Goal: Task Accomplishment & Management: Use online tool/utility

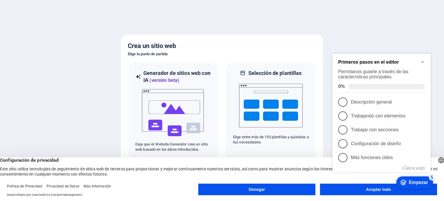
click at [383, 39] on div at bounding box center [222, 100] width 444 height 201
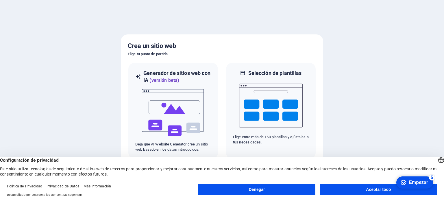
drag, startPoint x: 410, startPoint y: 183, endPoint x: 473, endPoint y: 269, distance: 107.2
click at [410, 183] on font "Empezar" at bounding box center [417, 182] width 19 height 5
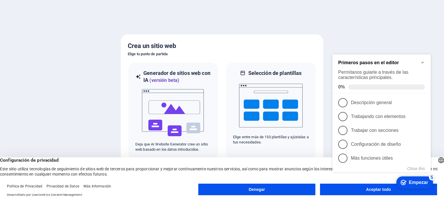
click div "checkmark Empezar 5 Primeros pasos en el editor Permítanos guiarle a través de …"
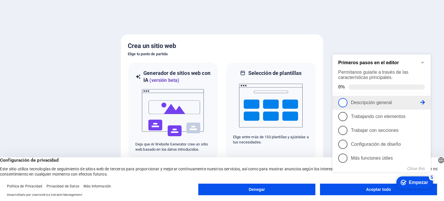
click at [372, 98] on link "1 Descripción general - incompleto" at bounding box center [381, 102] width 87 height 9
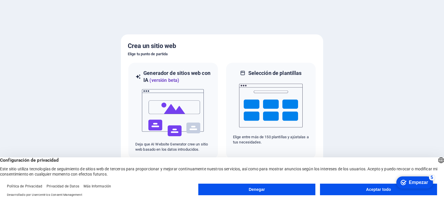
click at [408, 180] on div "checkmark Empezar 5" at bounding box center [413, 182] width 27 height 6
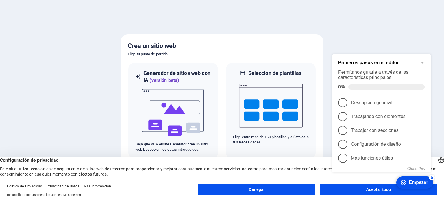
click at [381, 34] on div at bounding box center [222, 100] width 444 height 201
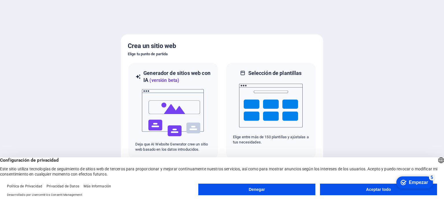
click at [382, 34] on div at bounding box center [222, 100] width 444 height 201
click at [357, 194] on button "Aceptar todo" at bounding box center [378, 189] width 117 height 12
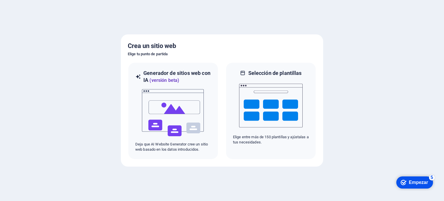
click at [409, 181] on font "Empezar" at bounding box center [417, 182] width 19 height 5
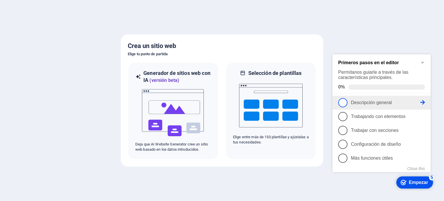
click at [421, 100] on icon at bounding box center [422, 102] width 5 height 5
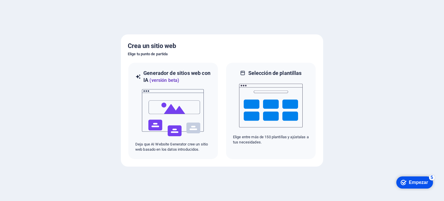
click at [413, 183] on font "Empezar" at bounding box center [417, 182] width 19 height 5
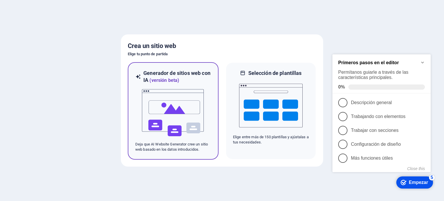
click at [153, 116] on img at bounding box center [173, 113] width 64 height 58
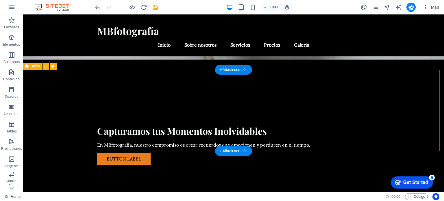
scroll to position [116, 0]
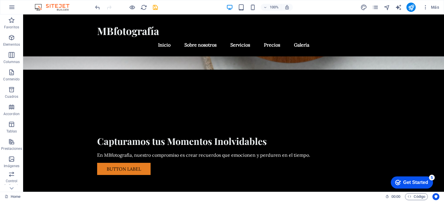
click at [406, 181] on div "Get Started" at bounding box center [415, 182] width 25 height 5
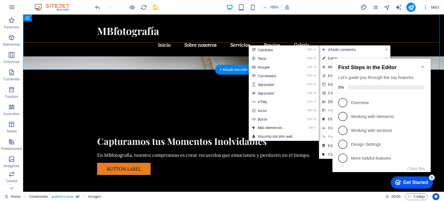
click at [400, 37] on div "MBfotografía Menu Inicio Sobre nosotros Servicios Precios Galería" at bounding box center [233, 35] width 421 height 42
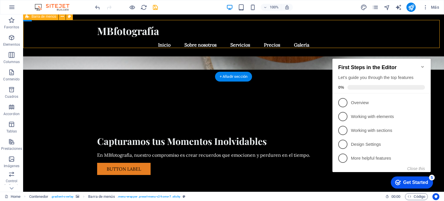
scroll to position [109, 0]
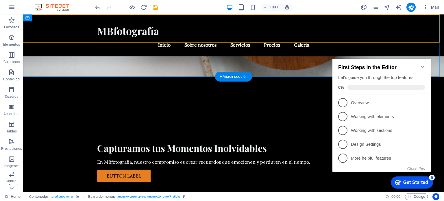
drag, startPoint x: 284, startPoint y: 16, endPoint x: 408, endPoint y: 28, distance: 124.2
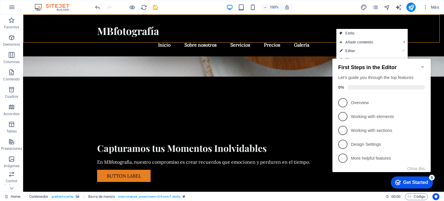
click at [421, 64] on icon "Minimize checklist" at bounding box center [422, 66] width 5 height 5
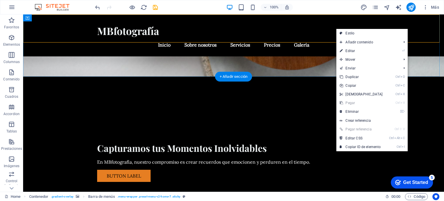
click at [419, 32] on div "MBfotografía Menu Inicio Sobre nosotros Servicios Precios Galería" at bounding box center [233, 35] width 421 height 42
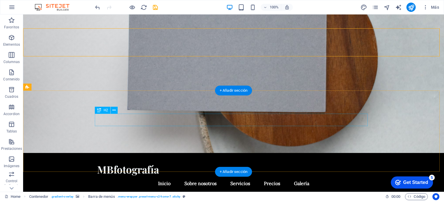
scroll to position [0, 0]
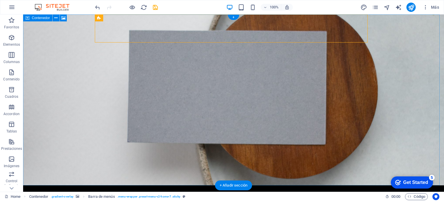
click at [341, 79] on figure at bounding box center [233, 99] width 421 height 171
click at [344, 80] on figure at bounding box center [233, 99] width 421 height 171
select select "header"
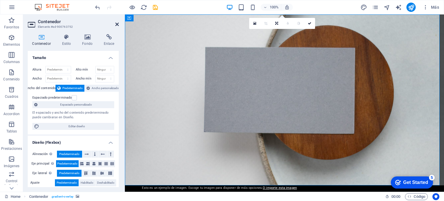
click at [117, 24] on icon at bounding box center [116, 24] width 3 height 5
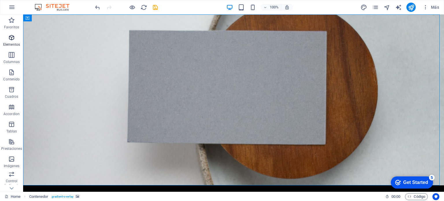
click at [8, 38] on icon "button" at bounding box center [11, 37] width 7 height 7
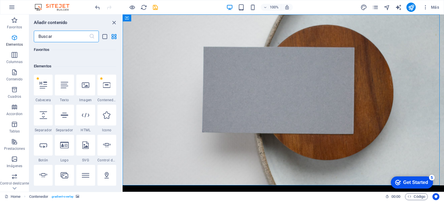
scroll to position [109, 0]
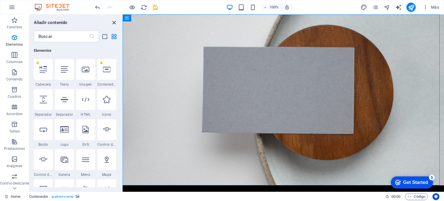
click at [113, 22] on icon "close panel" at bounding box center [114, 22] width 7 height 7
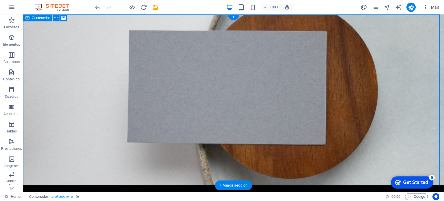
click at [366, 101] on figure at bounding box center [233, 99] width 421 height 171
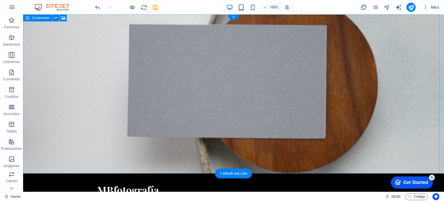
click at [332, 52] on figure at bounding box center [233, 93] width 421 height 159
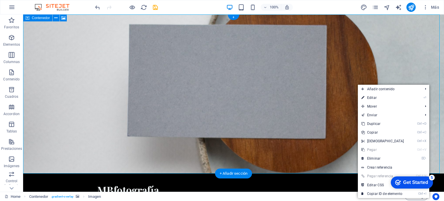
click at [387, 49] on figure at bounding box center [233, 93] width 421 height 159
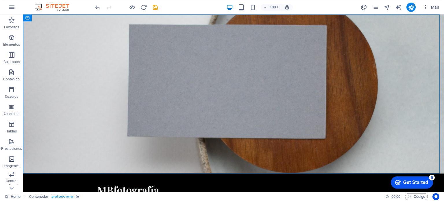
click at [14, 160] on icon "button" at bounding box center [11, 158] width 7 height 7
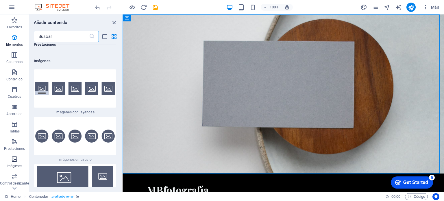
scroll to position [5792, 0]
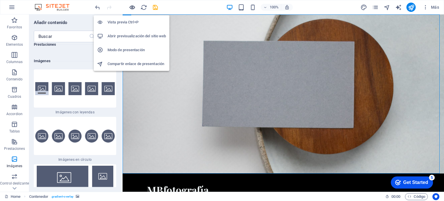
click at [132, 7] on icon "button" at bounding box center [132, 7] width 7 height 7
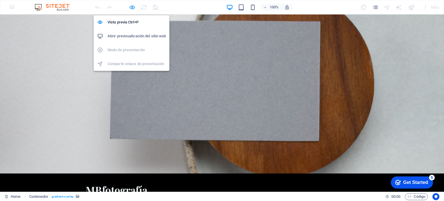
click at [132, 8] on icon "button" at bounding box center [132, 7] width 7 height 7
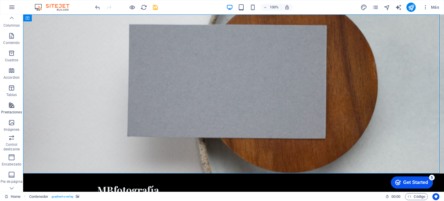
scroll to position [29, 0]
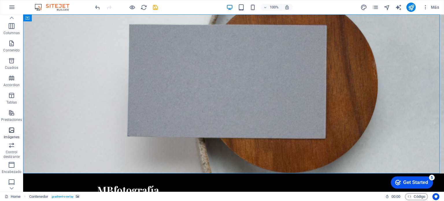
click at [10, 129] on icon "button" at bounding box center [11, 130] width 7 height 7
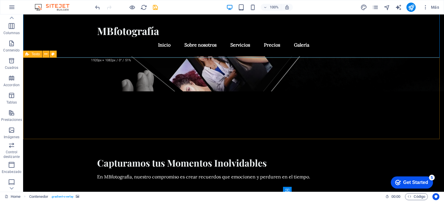
scroll to position [0, 0]
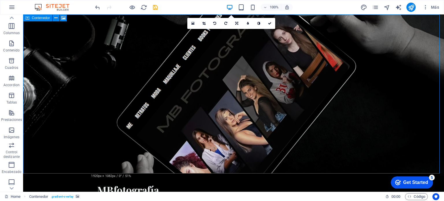
click at [56, 67] on figure at bounding box center [233, 93] width 421 height 159
click at [236, 24] on icon at bounding box center [236, 23] width 3 height 3
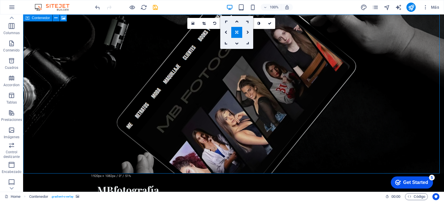
drag, startPoint x: 274, startPoint y: 85, endPoint x: 278, endPoint y: 79, distance: 7.5
click at [299, 91] on figure at bounding box center [233, 93] width 421 height 159
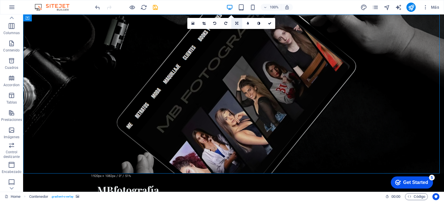
click at [237, 23] on icon at bounding box center [236, 23] width 3 height 3
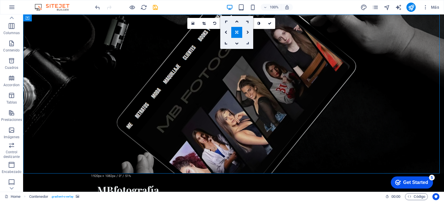
click at [248, 42] on icon at bounding box center [247, 43] width 5 height 5
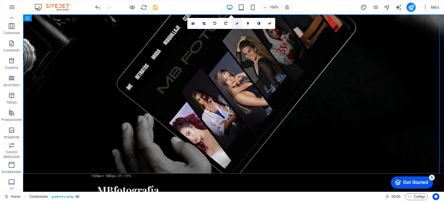
click at [235, 23] on icon at bounding box center [236, 23] width 5 height 5
click at [225, 21] on icon at bounding box center [225, 21] width 5 height 5
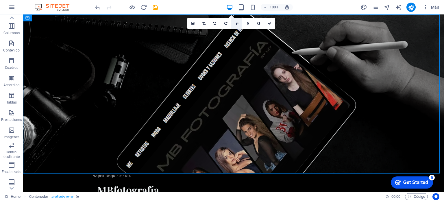
click at [237, 23] on icon at bounding box center [236, 23] width 5 height 5
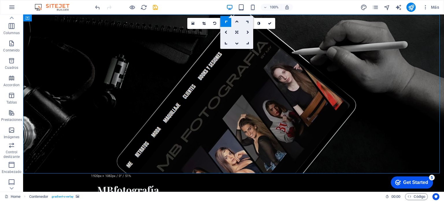
click at [248, 31] on icon at bounding box center [247, 32] width 3 height 3
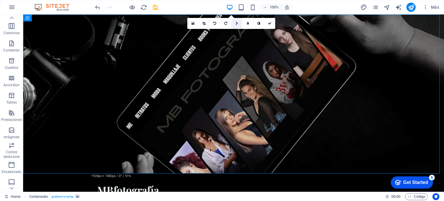
click at [233, 22] on link at bounding box center [236, 23] width 11 height 11
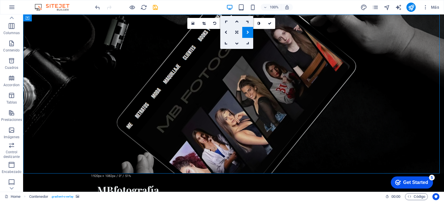
click at [247, 32] on icon at bounding box center [247, 32] width 3 height 3
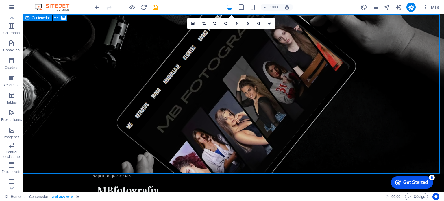
click at [408, 102] on figure at bounding box center [233, 93] width 421 height 159
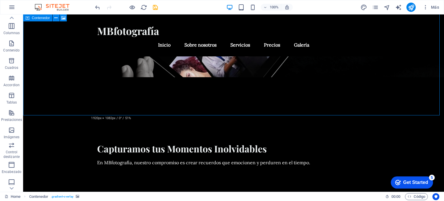
scroll to position [58, 0]
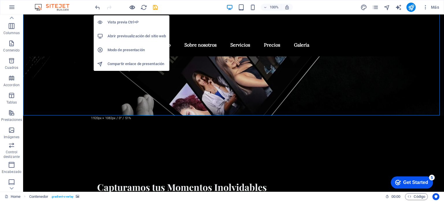
click at [131, 6] on icon "button" at bounding box center [132, 7] width 7 height 7
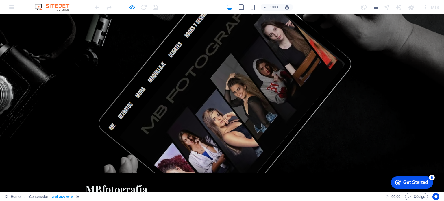
scroll to position [0, 0]
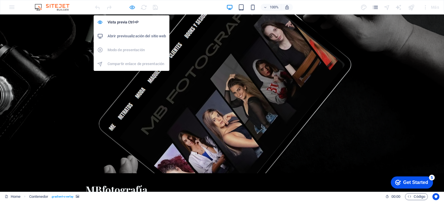
click at [130, 7] on icon "button" at bounding box center [132, 7] width 7 height 7
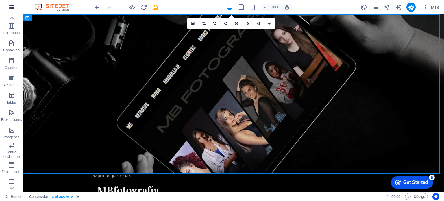
click at [11, 8] on icon "button" at bounding box center [11, 7] width 7 height 7
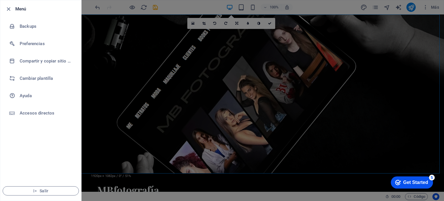
click at [16, 9] on h6 "Menú" at bounding box center [45, 8] width 61 height 7
click at [7, 8] on icon "button" at bounding box center [8, 9] width 7 height 7
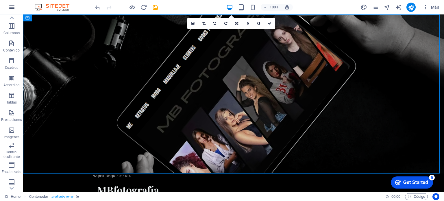
click at [14, 5] on icon "button" at bounding box center [11, 7] width 7 height 7
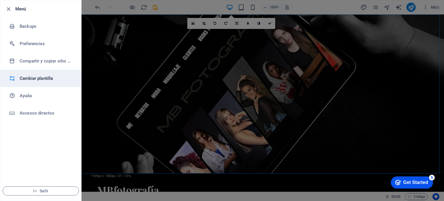
click at [41, 84] on li "Cambiar plantilla" at bounding box center [40, 78] width 81 height 17
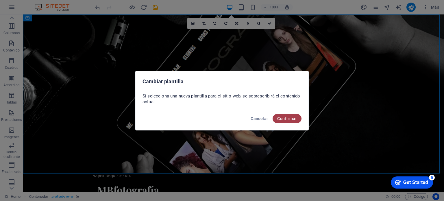
click at [283, 119] on span "Confirmar" at bounding box center [287, 118] width 20 height 5
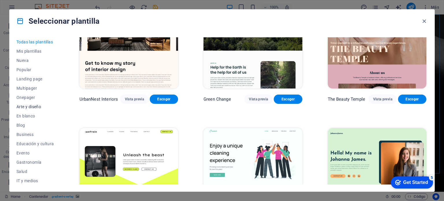
click at [24, 106] on span "Arte y diseño" at bounding box center [35, 106] width 38 height 5
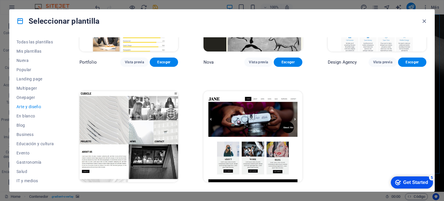
scroll to position [479, 0]
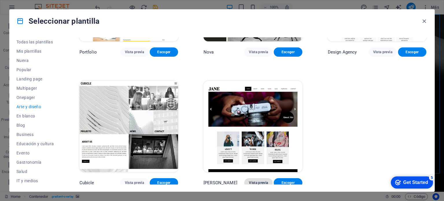
click at [254, 180] on span "Vista previa" at bounding box center [258, 182] width 19 height 5
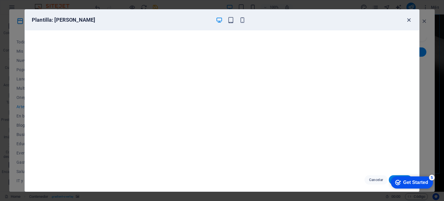
click at [408, 20] on icon "button" at bounding box center [408, 20] width 7 height 7
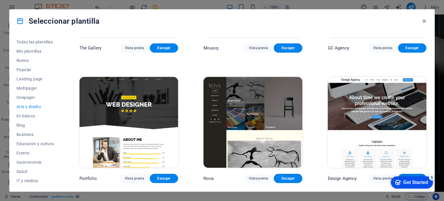
scroll to position [376, 0]
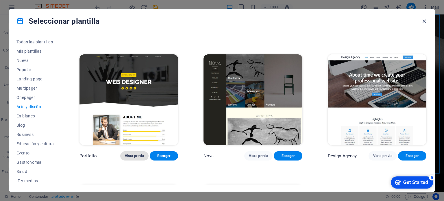
click at [131, 153] on span "Vista previa" at bounding box center [134, 155] width 19 height 5
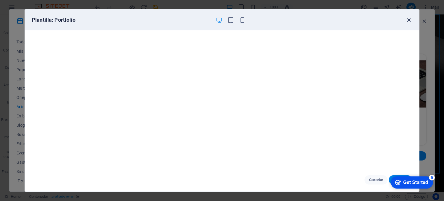
click at [408, 17] on icon "button" at bounding box center [408, 20] width 7 height 7
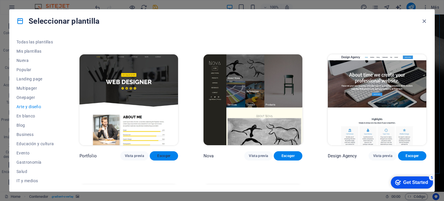
click at [166, 156] on button "Escoger" at bounding box center [164, 155] width 28 height 9
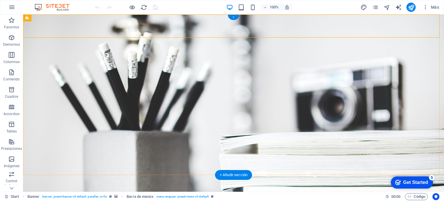
click at [235, 17] on div "+" at bounding box center [233, 17] width 11 height 5
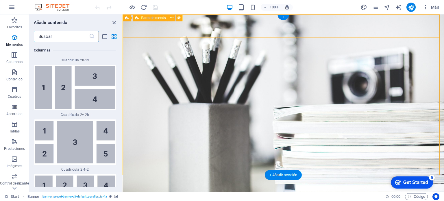
scroll to position [1843, 0]
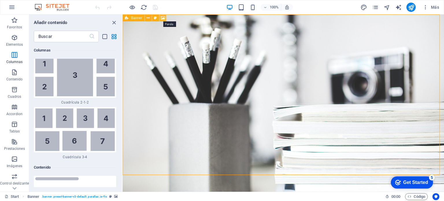
click at [163, 18] on icon at bounding box center [163, 18] width 4 height 6
select select "%"
select select "px"
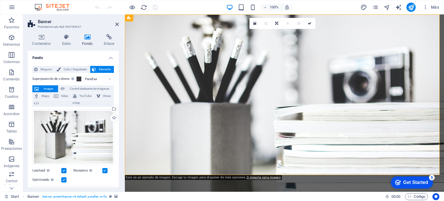
click at [48, 89] on span "Imagen" at bounding box center [48, 88] width 16 height 7
click at [48, 88] on span "Imagen" at bounding box center [48, 88] width 16 height 7
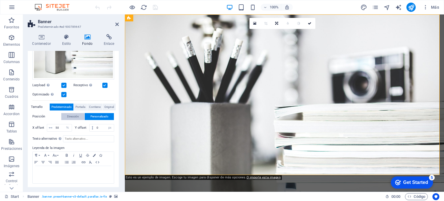
scroll to position [0, 0]
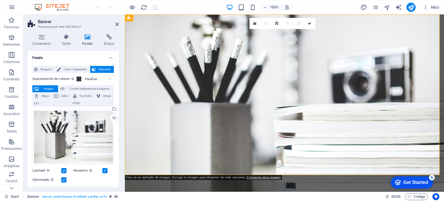
click at [48, 87] on span "Imagen" at bounding box center [48, 88] width 16 height 7
click at [255, 23] on icon at bounding box center [254, 23] width 3 height 4
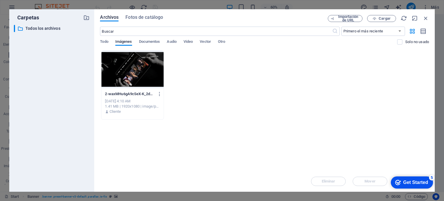
click at [138, 73] on div at bounding box center [132, 70] width 62 height 38
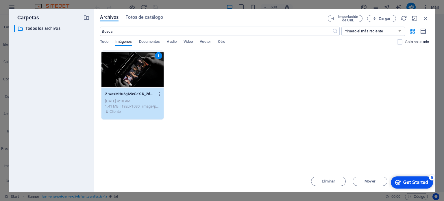
click at [124, 74] on div "1" at bounding box center [132, 70] width 62 height 38
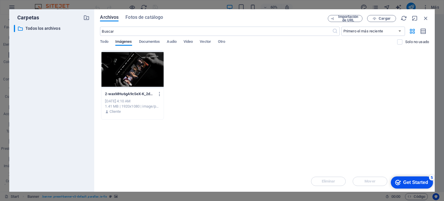
click at [124, 73] on div at bounding box center [132, 70] width 62 height 38
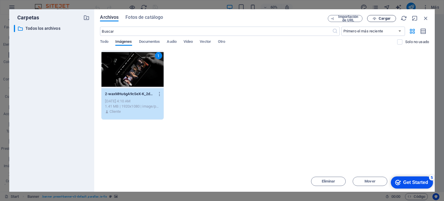
click at [386, 18] on span "Cargar" at bounding box center [384, 18] width 12 height 3
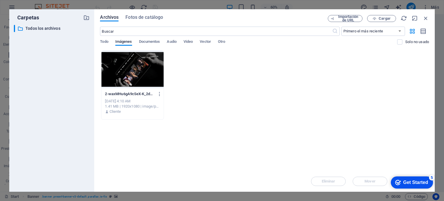
drag, startPoint x: 216, startPoint y: 17, endPoint x: 180, endPoint y: 18, distance: 36.4
click at [160, 17] on div "Archivos Fotos de catálogo" at bounding box center [214, 18] width 228 height 6
click at [126, 64] on div at bounding box center [132, 70] width 62 height 38
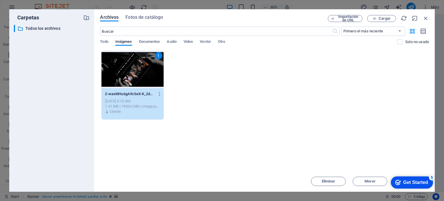
click at [416, 178] on div "checkmark Get Started 5" at bounding box center [412, 182] width 42 height 12
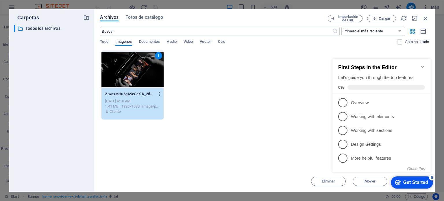
click at [416, 178] on div "checkmark Get Started 5" at bounding box center [412, 182] width 42 height 12
click at [267, 123] on div "Arrastra archivos aquí para cargarlos de inmediato 1 2-waxMHu6gA9cSeX-K_2decQ.p…" at bounding box center [264, 110] width 329 height 120
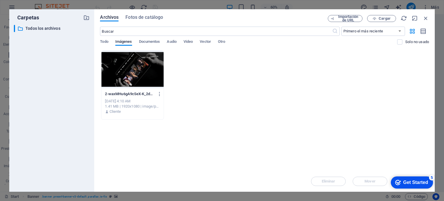
drag, startPoint x: 417, startPoint y: 13, endPoint x: 441, endPoint y: 11, distance: 23.4
click at [362, 10] on div "Archivos Fotos de catálogo Importación de URL Cargar ​ Primero el más reciente …" at bounding box center [264, 100] width 340 height 182
click at [413, 17] on icon "button" at bounding box center [414, 18] width 6 height 6
select select "image"
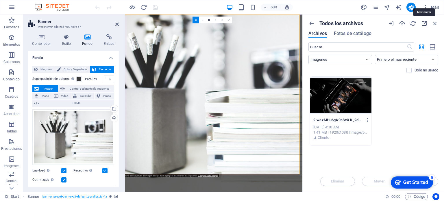
click at [422, 22] on icon "button" at bounding box center [424, 23] width 6 height 6
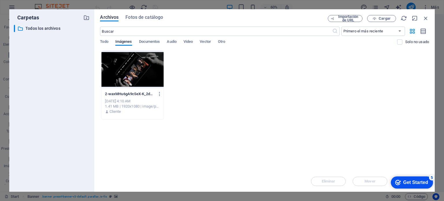
click at [404, 183] on div "Get Started" at bounding box center [415, 182] width 25 height 5
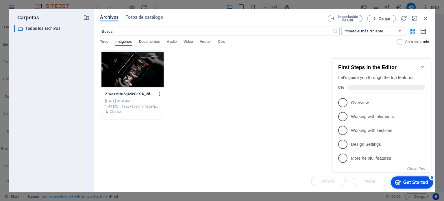
click at [421, 64] on icon "Minimize checklist" at bounding box center [422, 66] width 5 height 5
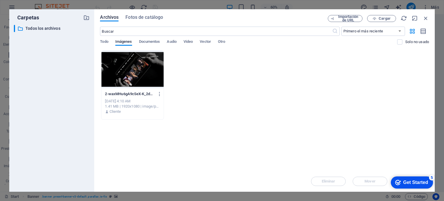
click at [220, 89] on div "2-waxMHu6gA9cSeX-K_2decQ.png 2-waxMHu6gA9cSeX-K_2decQ.png [DATE] 4:10 AM 1.41 M…" at bounding box center [264, 84] width 329 height 69
click at [221, 89] on div "2-waxMHu6gA9cSeX-K_2decQ.png 2-waxMHu6gA9cSeX-K_2decQ.png [DATE] 4:10 AM 1.41 M…" at bounding box center [264, 84] width 329 height 69
click at [123, 109] on div "Cliente" at bounding box center [132, 111] width 55 height 5
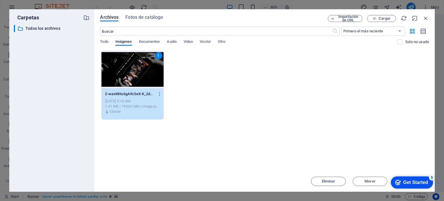
click at [121, 84] on div "1" at bounding box center [132, 70] width 62 height 38
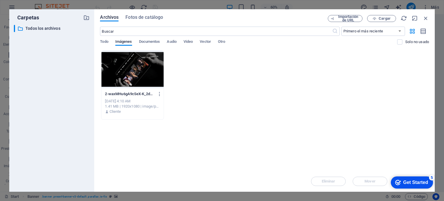
click at [121, 84] on div at bounding box center [132, 70] width 62 height 38
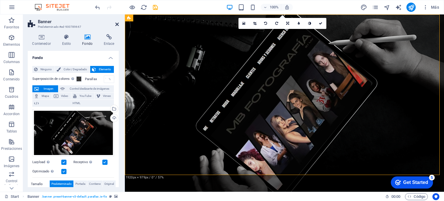
click at [117, 25] on icon at bounding box center [116, 24] width 3 height 5
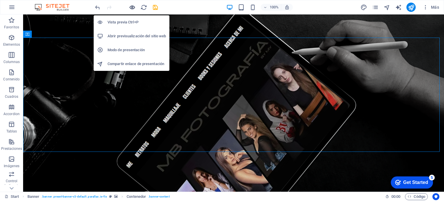
click at [130, 6] on icon "button" at bounding box center [132, 7] width 7 height 7
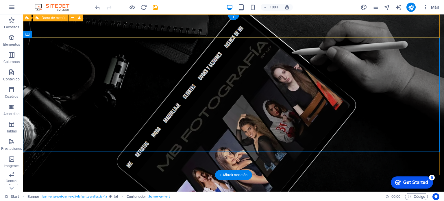
click at [87, 188] on div "Home About Services Portfolio News Contact" at bounding box center [233, 199] width 421 height 23
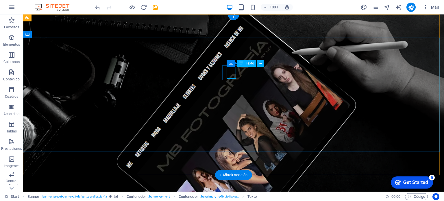
drag, startPoint x: 267, startPoint y: 72, endPoint x: 260, endPoint y: 71, distance: 7.0
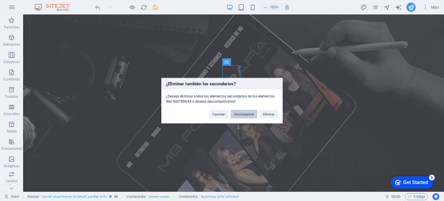
drag, startPoint x: 253, startPoint y: 113, endPoint x: 230, endPoint y: 98, distance: 27.4
click at [253, 113] on button "Descomprimir" at bounding box center [244, 113] width 27 height 9
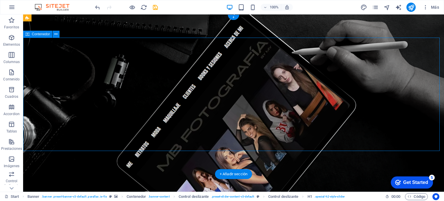
drag, startPoint x: 357, startPoint y: 23, endPoint x: 415, endPoint y: 89, distance: 87.6
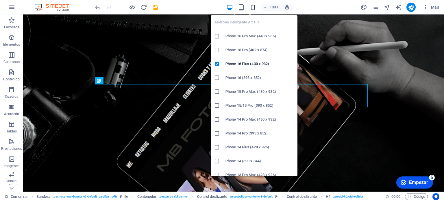
click at [252, 8] on icon "button" at bounding box center [252, 7] width 7 height 7
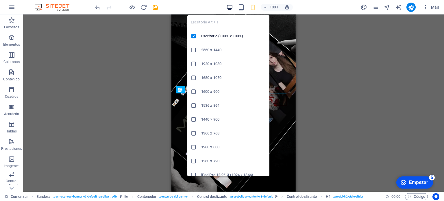
click at [229, 6] on icon "button" at bounding box center [229, 7] width 7 height 7
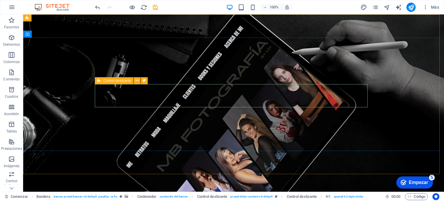
click at [104, 81] on font "Control deslizante" at bounding box center [117, 81] width 28 height 4
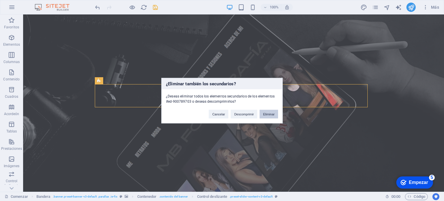
drag, startPoint x: 247, startPoint y: 98, endPoint x: 270, endPoint y: 113, distance: 27.3
click at [270, 113] on button "Eliminar" at bounding box center [268, 113] width 18 height 9
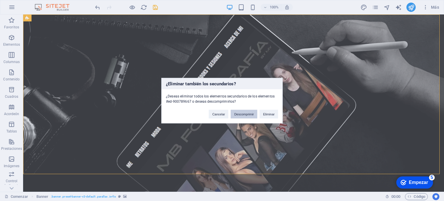
drag, startPoint x: 241, startPoint y: 112, endPoint x: 220, endPoint y: 97, distance: 26.0
click at [241, 112] on font "Descomprimir" at bounding box center [244, 113] width 20 height 3
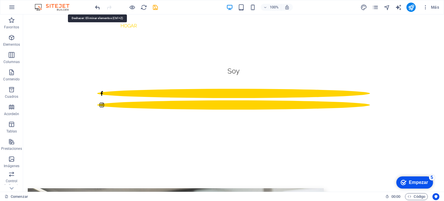
click at [98, 7] on icon "deshacer" at bounding box center [97, 7] width 7 height 7
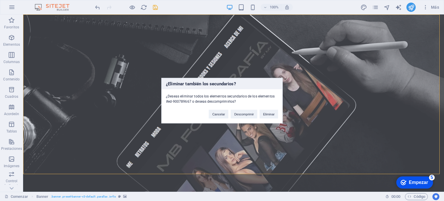
click at [346, 77] on div "¿Eliminar también los secundarios? ¿Deseas eliminar todos los elementos secunda…" at bounding box center [222, 100] width 444 height 201
click at [223, 113] on font "Cancelar" at bounding box center [218, 113] width 13 height 3
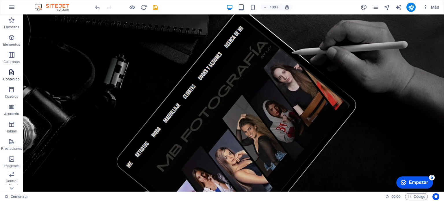
click at [11, 72] on icon "button" at bounding box center [11, 72] width 7 height 7
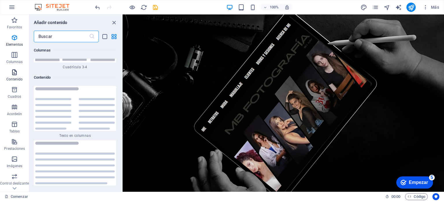
scroll to position [1957, 0]
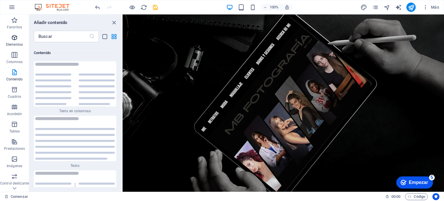
click at [15, 39] on icon "button" at bounding box center [14, 37] width 7 height 7
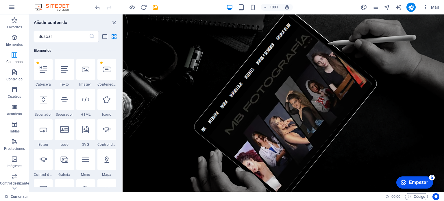
scroll to position [109, 0]
click at [86, 73] on icon at bounding box center [86, 70] width 8 height 8
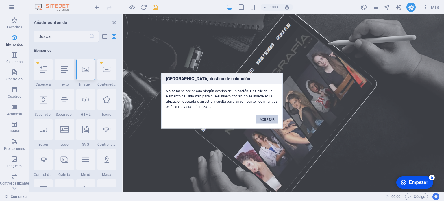
click at [274, 119] on button "ACEPTAR" at bounding box center [267, 119] width 22 height 9
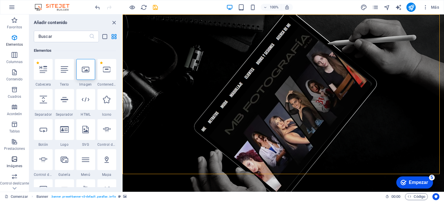
click at [14, 159] on icon "button" at bounding box center [14, 158] width 7 height 7
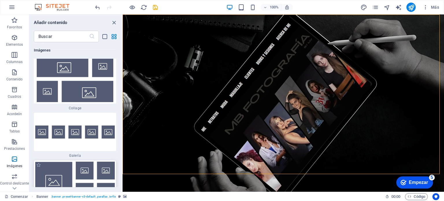
scroll to position [5936, 0]
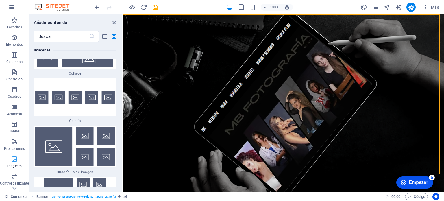
click at [16, 161] on icon "button" at bounding box center [14, 158] width 7 height 7
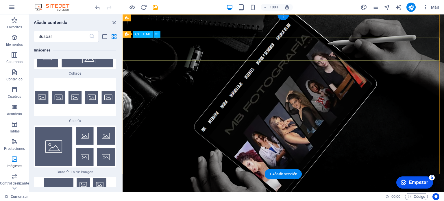
click at [252, 114] on figure at bounding box center [282, 102] width 321 height 177
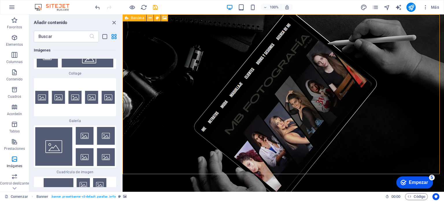
click at [150, 18] on icon at bounding box center [149, 18] width 3 height 6
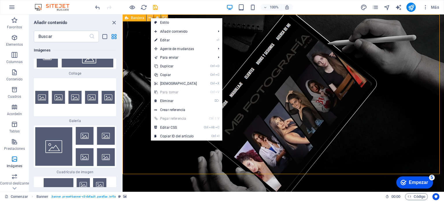
click at [150, 17] on icon at bounding box center [149, 18] width 3 height 6
click at [156, 16] on icon at bounding box center [157, 18] width 3 height 6
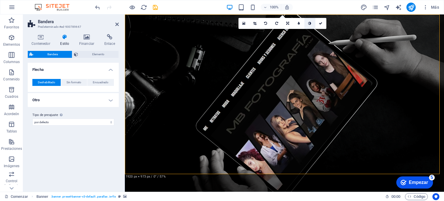
click at [311, 23] on icon at bounding box center [309, 23] width 3 height 3
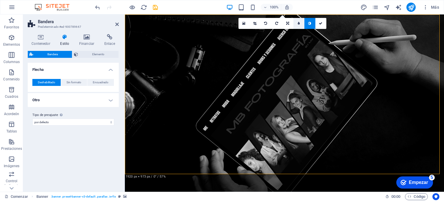
click at [300, 23] on link at bounding box center [298, 23] width 11 height 11
click at [315, 22] on icon at bounding box center [313, 23] width 3 height 3
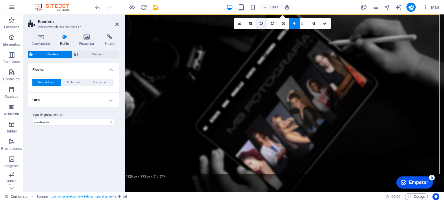
click at [263, 23] on link at bounding box center [261, 23] width 11 height 11
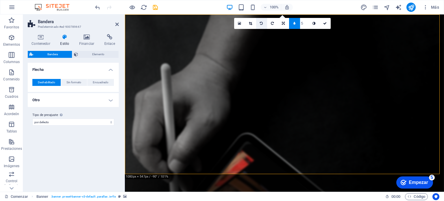
click at [262, 23] on link at bounding box center [261, 23] width 11 height 11
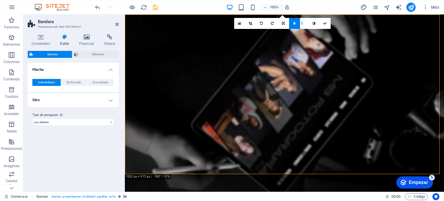
click at [262, 23] on icon at bounding box center [261, 23] width 3 height 3
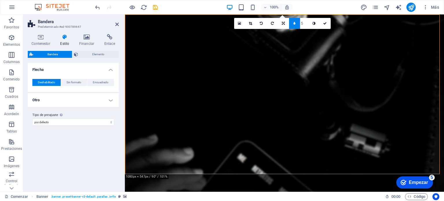
click at [262, 23] on icon at bounding box center [261, 23] width 3 height 3
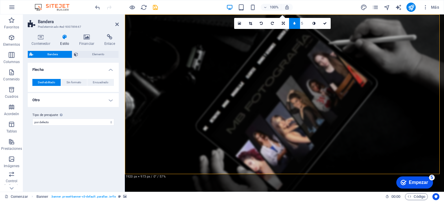
click at [262, 23] on icon at bounding box center [261, 23] width 3 height 3
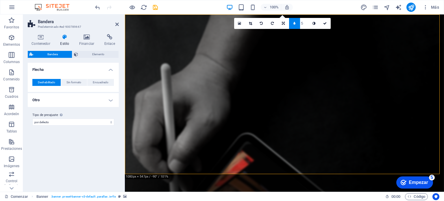
click at [262, 23] on icon at bounding box center [261, 23] width 3 height 3
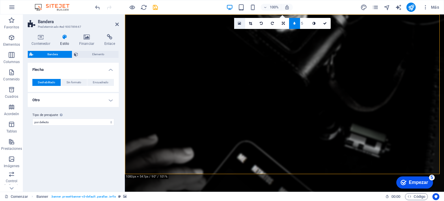
click at [241, 22] on link at bounding box center [239, 23] width 11 height 11
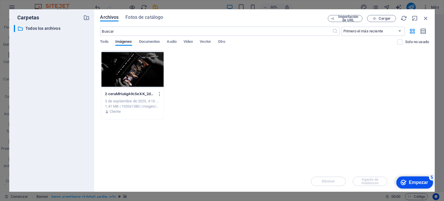
drag, startPoint x: 138, startPoint y: 80, endPoint x: 142, endPoint y: 79, distance: 4.1
click at [139, 80] on div at bounding box center [132, 70] width 62 height 38
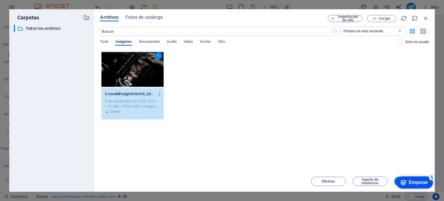
click at [144, 79] on div "1" at bounding box center [132, 70] width 62 height 38
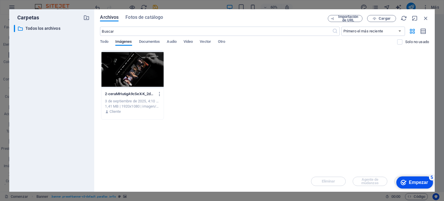
click at [144, 79] on div at bounding box center [132, 70] width 62 height 38
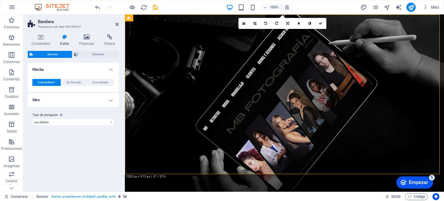
click at [277, 62] on figure at bounding box center [284, 102] width 319 height 177
click at [64, 37] on icon at bounding box center [64, 37] width 17 height 6
drag, startPoint x: 73, startPoint y: 82, endPoint x: 77, endPoint y: 82, distance: 4.6
click at [75, 82] on span "Sin formato" at bounding box center [73, 82] width 15 height 7
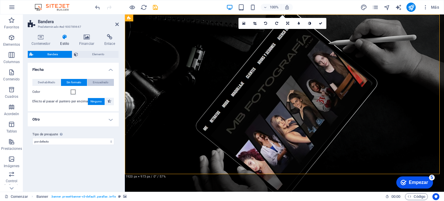
click at [98, 82] on span "Encuadrado" at bounding box center [101, 82] width 16 height 7
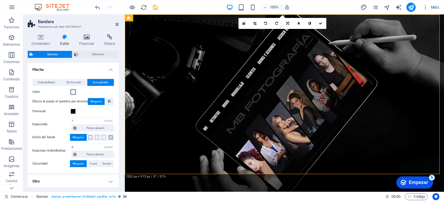
click at [72, 94] on span at bounding box center [73, 92] width 5 height 5
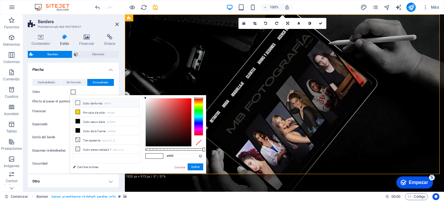
click at [73, 91] on span at bounding box center [73, 92] width 5 height 5
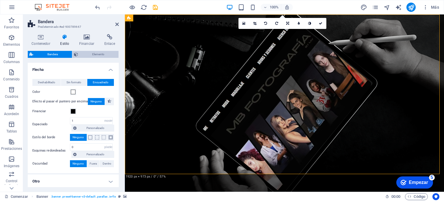
click at [101, 53] on font "Elemento" at bounding box center [98, 54] width 12 height 3
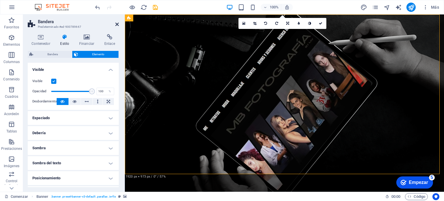
click at [118, 23] on icon at bounding box center [116, 24] width 3 height 5
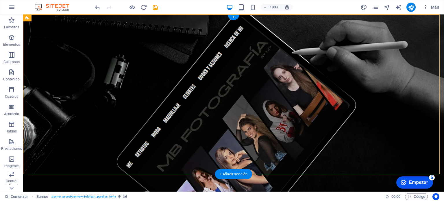
drag, startPoint x: 266, startPoint y: 81, endPoint x: 269, endPoint y: 79, distance: 4.5
click at [266, 81] on figure at bounding box center [233, 102] width 421 height 177
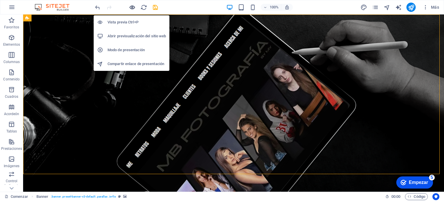
click at [133, 6] on icon "button" at bounding box center [132, 7] width 7 height 7
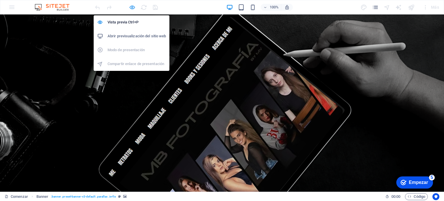
click at [131, 5] on icon "button" at bounding box center [132, 7] width 7 height 7
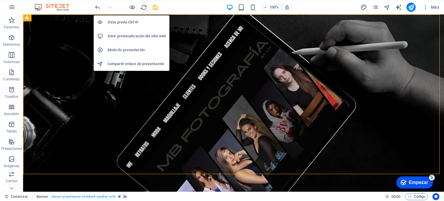
click at [130, 21] on font "Vista previa Ctrl+P" at bounding box center [122, 22] width 31 height 4
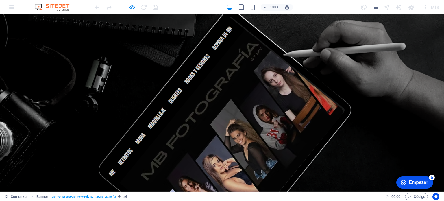
click at [376, 187] on header "Hogar Acerca de Servicios Cartera Noticias Contacto" at bounding box center [222, 198] width 444 height 23
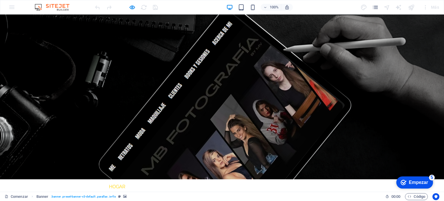
scroll to position [0, 0]
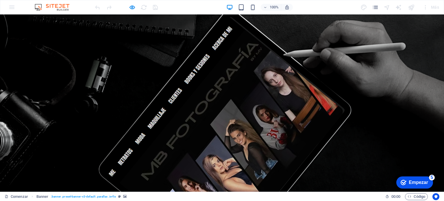
click at [212, 187] on header "Hogar Acerca de Servicios Cartera Noticias Contacto" at bounding box center [222, 198] width 444 height 23
click at [378, 8] on icon "páginas" at bounding box center [375, 7] width 7 height 7
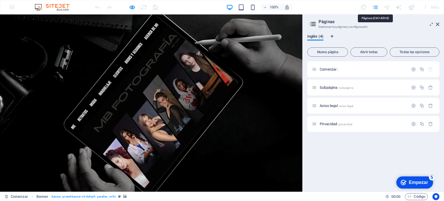
click at [378, 8] on icon "páginas" at bounding box center [375, 7] width 7 height 7
click at [436, 24] on icon at bounding box center [437, 24] width 3 height 5
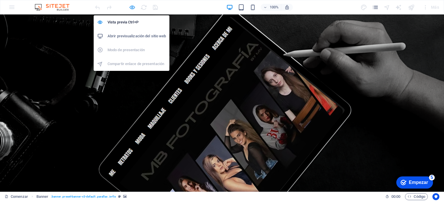
click at [133, 8] on icon "button" at bounding box center [132, 7] width 7 height 7
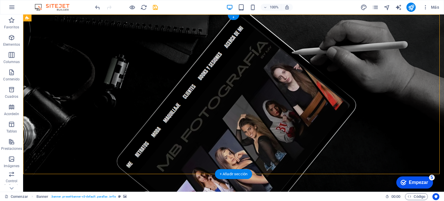
click at [240, 99] on figure at bounding box center [233, 102] width 421 height 177
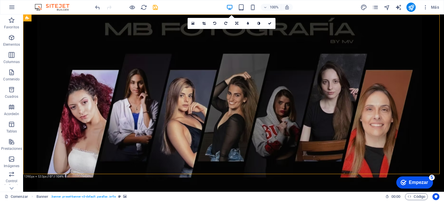
click at [202, 96] on figure at bounding box center [233, 102] width 421 height 177
click at [220, 83] on figure at bounding box center [233, 102] width 421 height 177
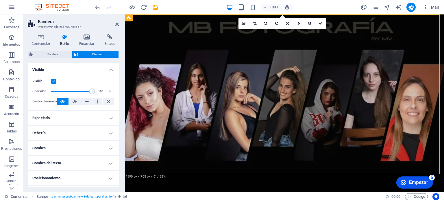
click at [385, 44] on figure at bounding box center [284, 102] width 319 height 177
click at [146, 53] on figure at bounding box center [284, 102] width 319 height 177
click at [140, 19] on font "Bandera" at bounding box center [139, 18] width 13 height 4
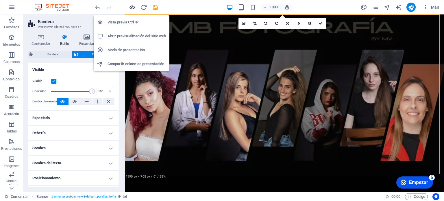
click at [133, 10] on icon "button" at bounding box center [132, 7] width 7 height 7
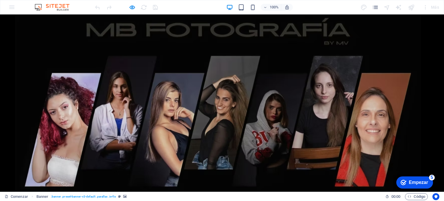
click at [308, 187] on header "Hogar Acerca de Servicios Cartera Noticias Contacto" at bounding box center [222, 198] width 444 height 23
click at [163, 187] on header "Hogar Acerca de Servicios Cartera Noticias Contacto" at bounding box center [222, 198] width 444 height 23
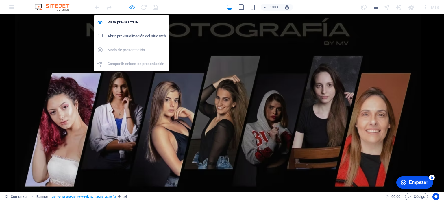
click at [134, 5] on icon "button" at bounding box center [132, 7] width 7 height 7
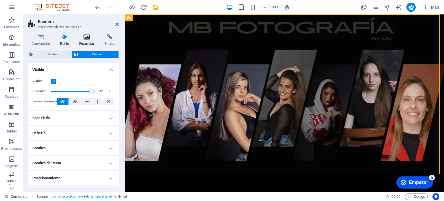
click at [87, 36] on icon at bounding box center [86, 37] width 23 height 6
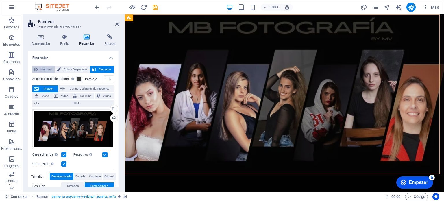
click at [47, 68] on font "Ninguno" at bounding box center [45, 69] width 11 height 3
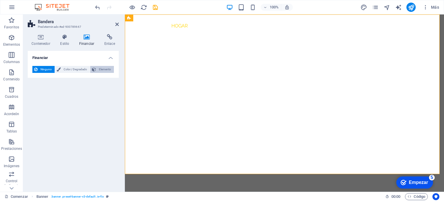
click at [103, 69] on font "Elemento" at bounding box center [105, 69] width 12 height 3
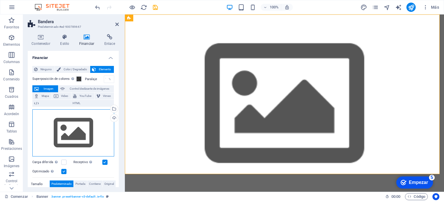
click at [72, 128] on div "Arrastra archivos aquí, haz clic para escoger archivos o selecciona archivos de…" at bounding box center [73, 132] width 82 height 47
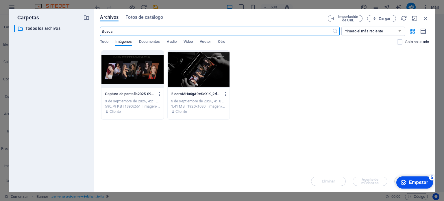
click at [136, 68] on div at bounding box center [132, 70] width 62 height 38
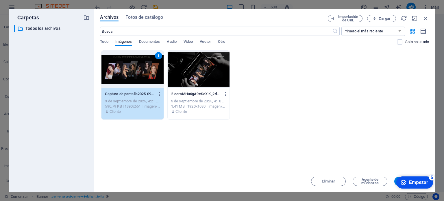
click at [117, 69] on div "1" at bounding box center [132, 70] width 62 height 38
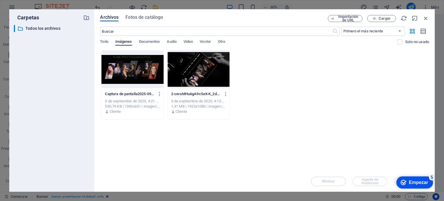
click at [117, 69] on div at bounding box center [132, 70] width 62 height 38
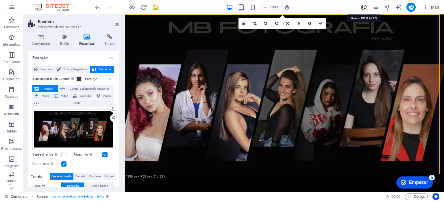
click at [365, 4] on icon "diseño" at bounding box center [363, 7] width 7 height 7
select select "px"
select select "300"
select select "px"
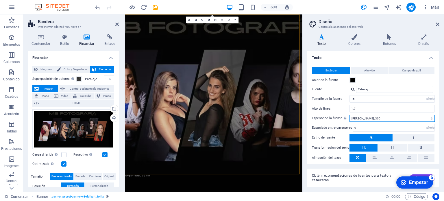
click at [367, 118] on select "Hasta 100 Extra [PERSON_NAME], 200 [PERSON_NAME], 300 Normal, 400 Medio, 500 [D…" at bounding box center [391, 118] width 85 height 7
select select "100"
click at [349, 115] on select "Hasta 100 Extra [PERSON_NAME], 200 [PERSON_NAME], 300 Normal, 400 Medio, 500 [D…" at bounding box center [391, 118] width 85 height 7
click at [283, 142] on figure at bounding box center [272, 161] width 295 height 295
click at [286, 141] on figure at bounding box center [272, 161] width 295 height 295
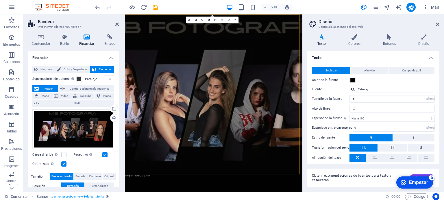
drag, startPoint x: 286, startPoint y: 140, endPoint x: 287, endPoint y: 133, distance: 7.3
click at [286, 138] on figure at bounding box center [272, 161] width 295 height 295
click at [287, 133] on figure at bounding box center [272, 161] width 295 height 295
drag, startPoint x: 287, startPoint y: 133, endPoint x: 407, endPoint y: 66, distance: 137.6
click at [287, 132] on figure at bounding box center [272, 161] width 295 height 295
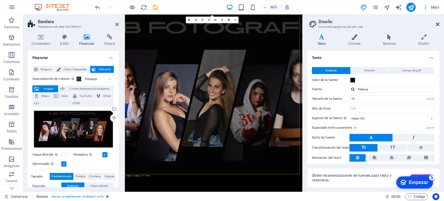
click at [434, 23] on h2 "Diseño" at bounding box center [378, 21] width 121 height 5
click at [443, 23] on aside "Diseño Controla la apariencia del sitio web Variantes Texto Colores Botones Dis…" at bounding box center [373, 102] width 142 height 177
click at [438, 24] on icon at bounding box center [437, 24] width 3 height 5
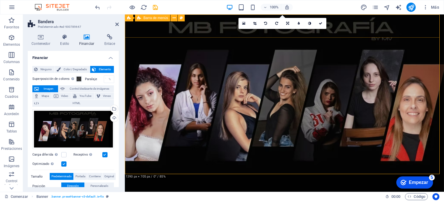
drag, startPoint x: 562, startPoint y: 38, endPoint x: 438, endPoint y: 24, distance: 125.6
click at [438, 187] on div "Hogar Acerca de Servicios Cartera Noticias Contacto" at bounding box center [284, 198] width 319 height 23
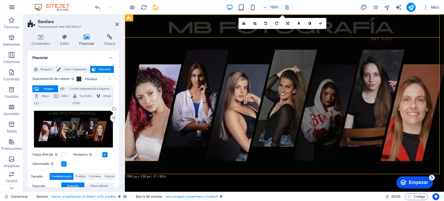
click at [11, 6] on icon "button" at bounding box center [11, 7] width 7 height 7
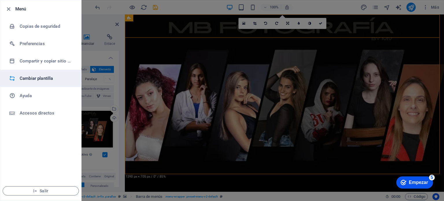
click at [48, 78] on h6 "Cambiar plantilla" at bounding box center [46, 78] width 53 height 7
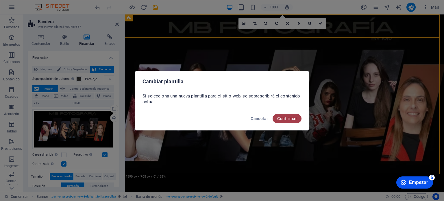
click at [293, 119] on font "Confirmar" at bounding box center [287, 118] width 20 height 5
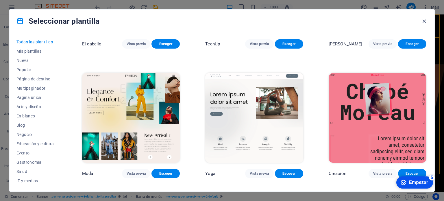
scroll to position [1993, 0]
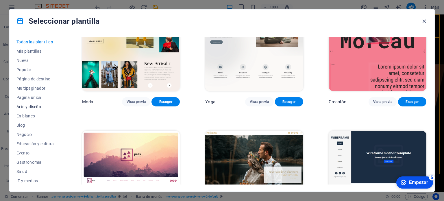
click at [28, 103] on button "Arte y diseño" at bounding box center [36, 106] width 40 height 9
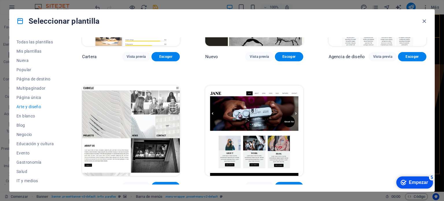
scroll to position [475, 0]
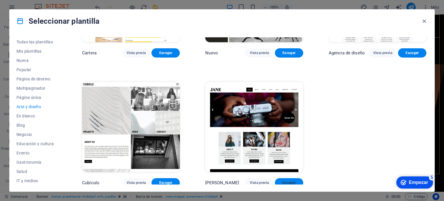
click at [288, 181] on font "Escoger" at bounding box center [288, 183] width 13 height 4
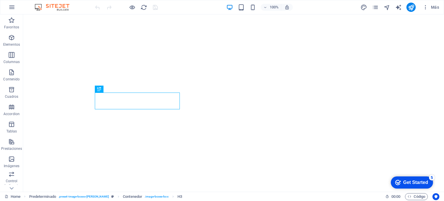
click at [420, 182] on div "Get Started" at bounding box center [415, 182] width 25 height 5
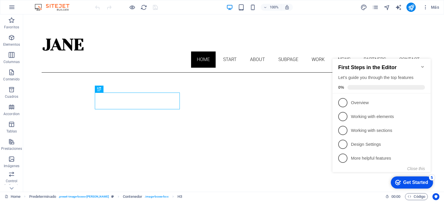
scroll to position [200, 0]
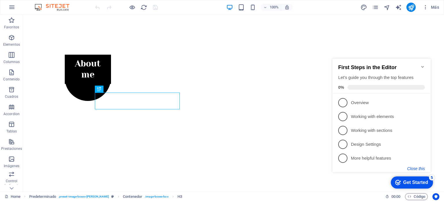
click at [415, 167] on button "Close this" at bounding box center [416, 168] width 18 height 5
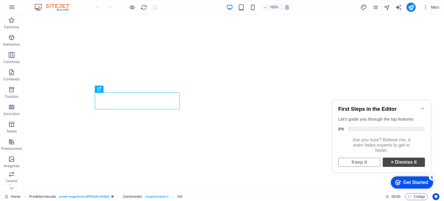
click at [404, 165] on link "× Dismiss it" at bounding box center [403, 161] width 42 height 9
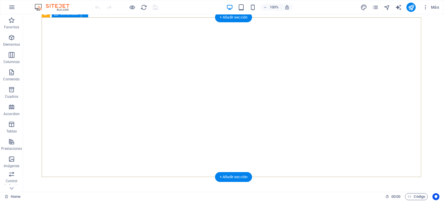
scroll to position [87, 0]
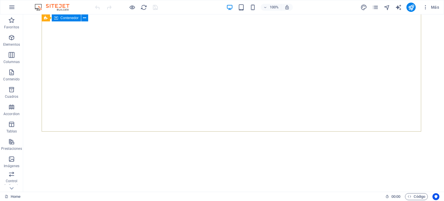
click at [61, 18] on span "Contenedor" at bounding box center [69, 17] width 18 height 3
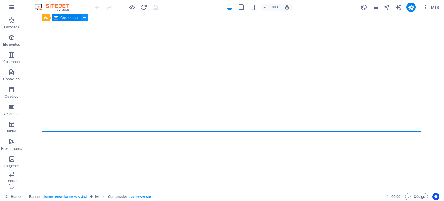
click at [85, 19] on icon at bounding box center [84, 18] width 3 height 6
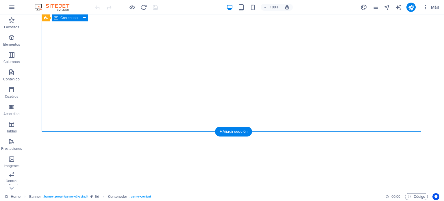
scroll to position [29, 0]
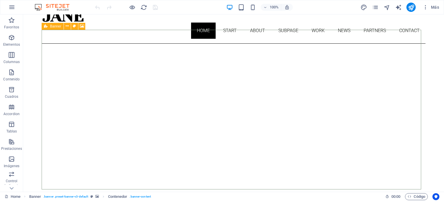
click at [44, 27] on div "Banner" at bounding box center [53, 26] width 22 height 7
click at [82, 26] on icon at bounding box center [82, 26] width 4 height 6
select select "ms"
select select "s"
select select "ondemand"
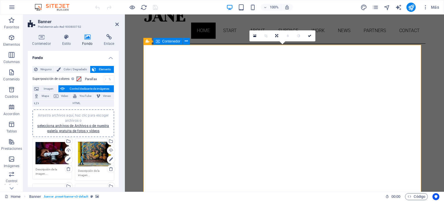
scroll to position [28, 0]
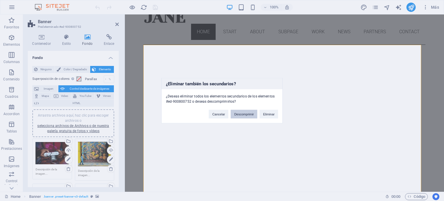
click at [256, 112] on button "Descomprimir" at bounding box center [244, 113] width 27 height 9
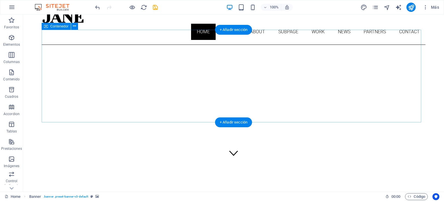
scroll to position [29, 0]
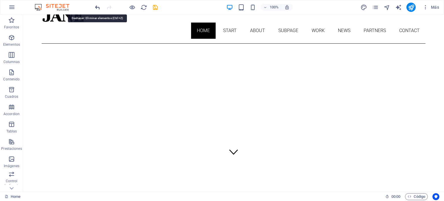
click at [98, 5] on icon "undo" at bounding box center [97, 7] width 7 height 7
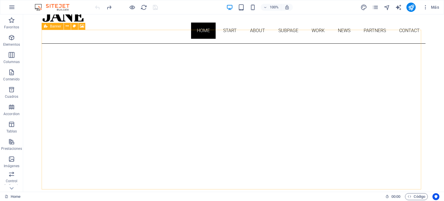
click at [47, 27] on icon at bounding box center [46, 26] width 4 height 7
click at [82, 25] on icon at bounding box center [82, 26] width 4 height 6
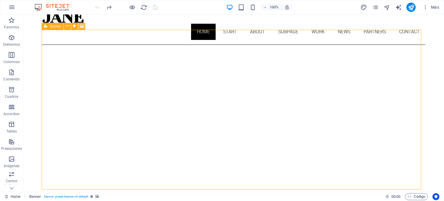
select select "ms"
select select "s"
select select "ondemand"
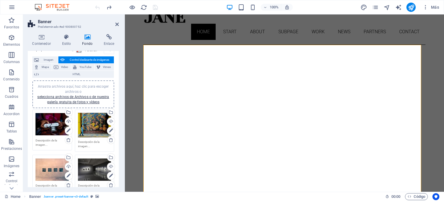
scroll to position [0, 0]
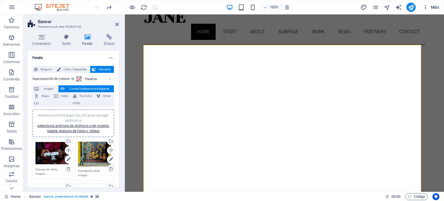
click at [435, 7] on span "Más" at bounding box center [430, 7] width 16 height 6
